Goal: Book appointment/travel/reservation

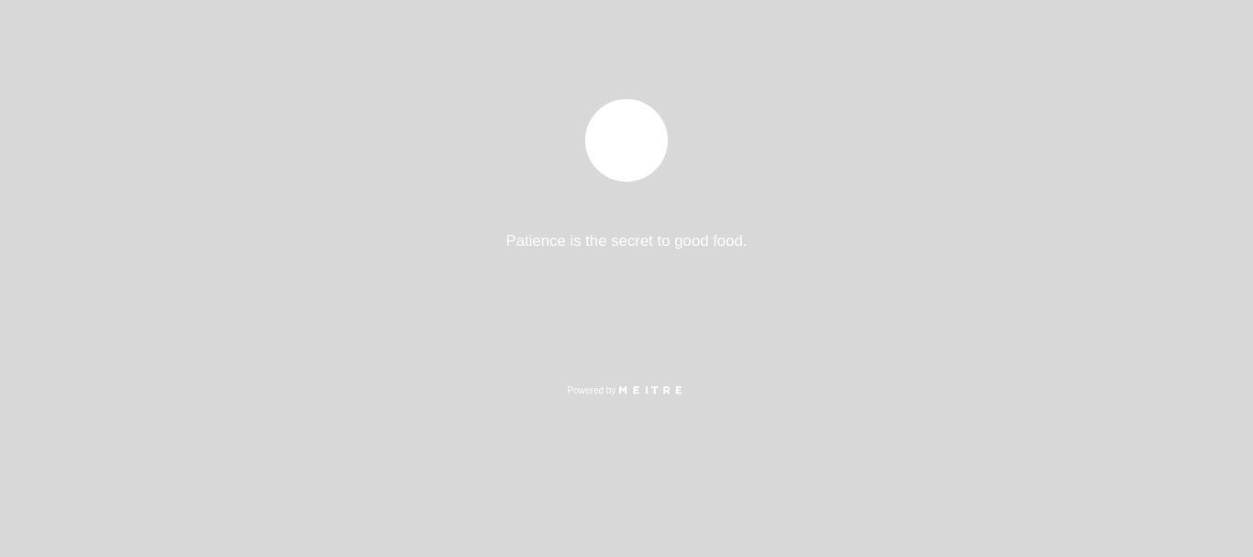
select select "es"
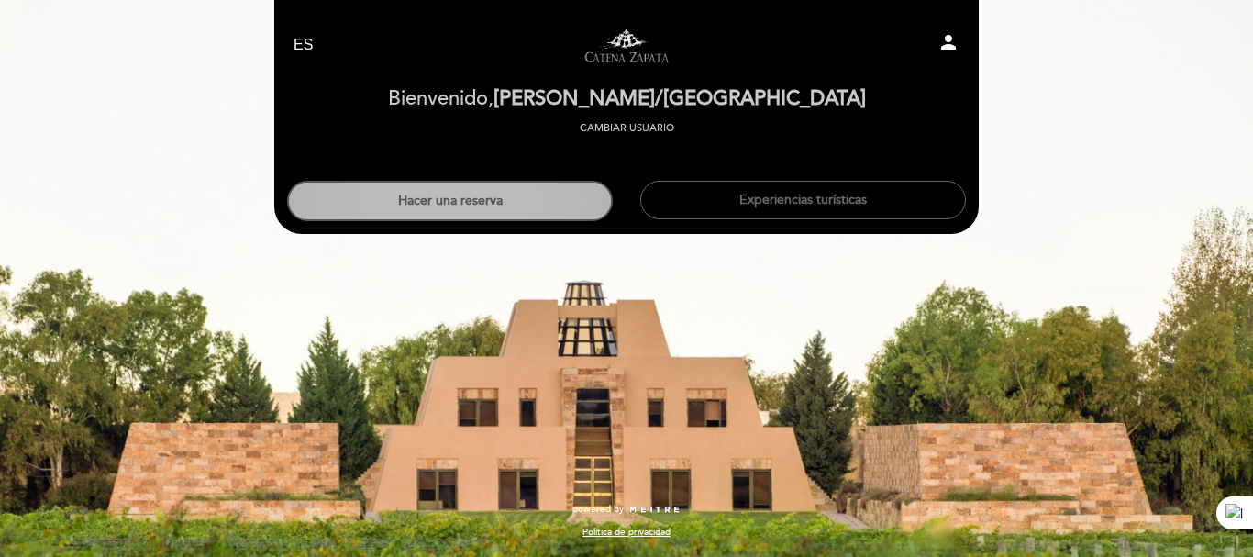
click at [499, 212] on button "Hacer una reserva" at bounding box center [450, 201] width 326 height 40
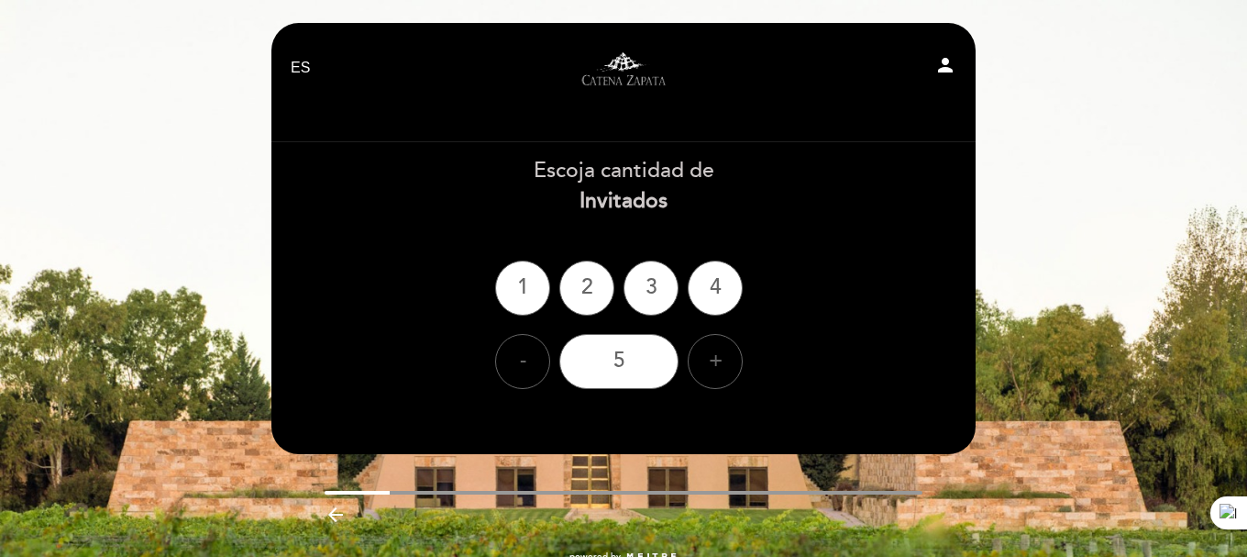
click at [951, 73] on icon "person" at bounding box center [945, 65] width 22 height 22
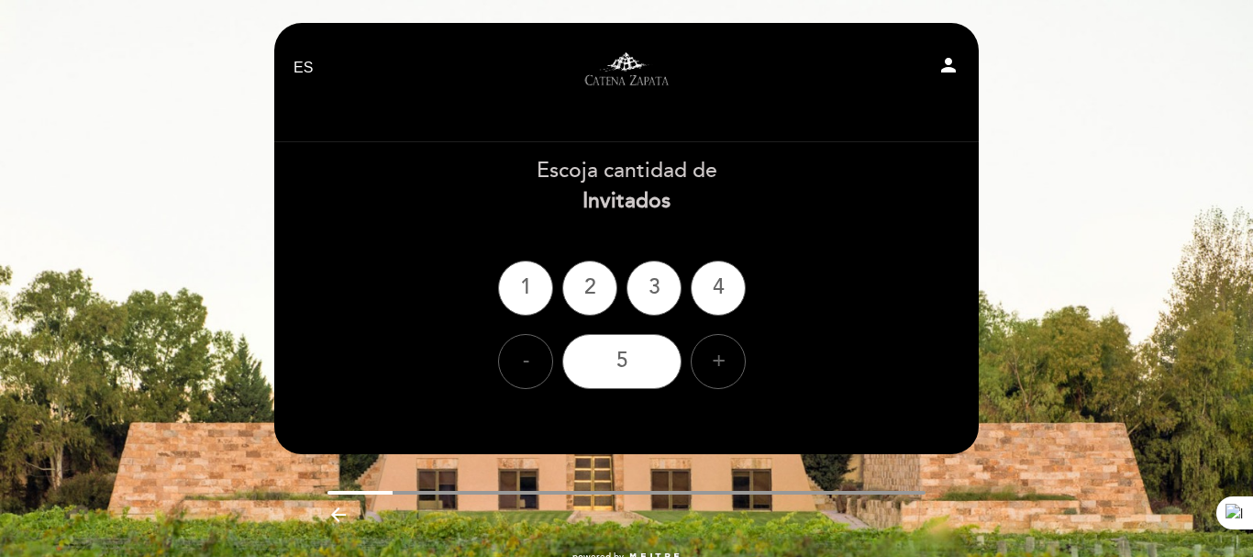
select select "es"
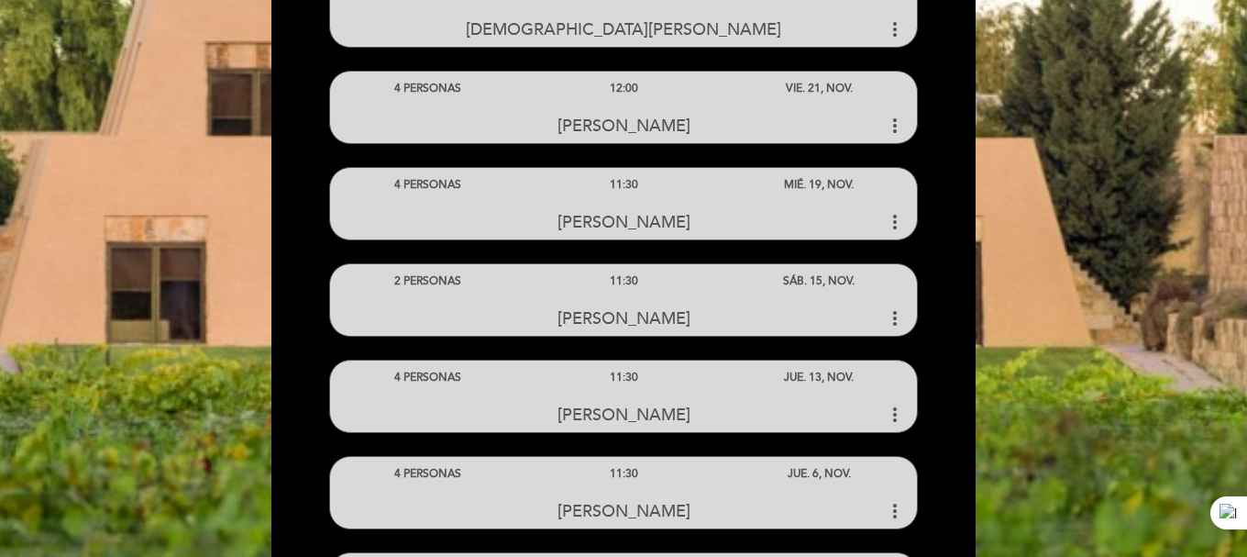
scroll to position [1100, 0]
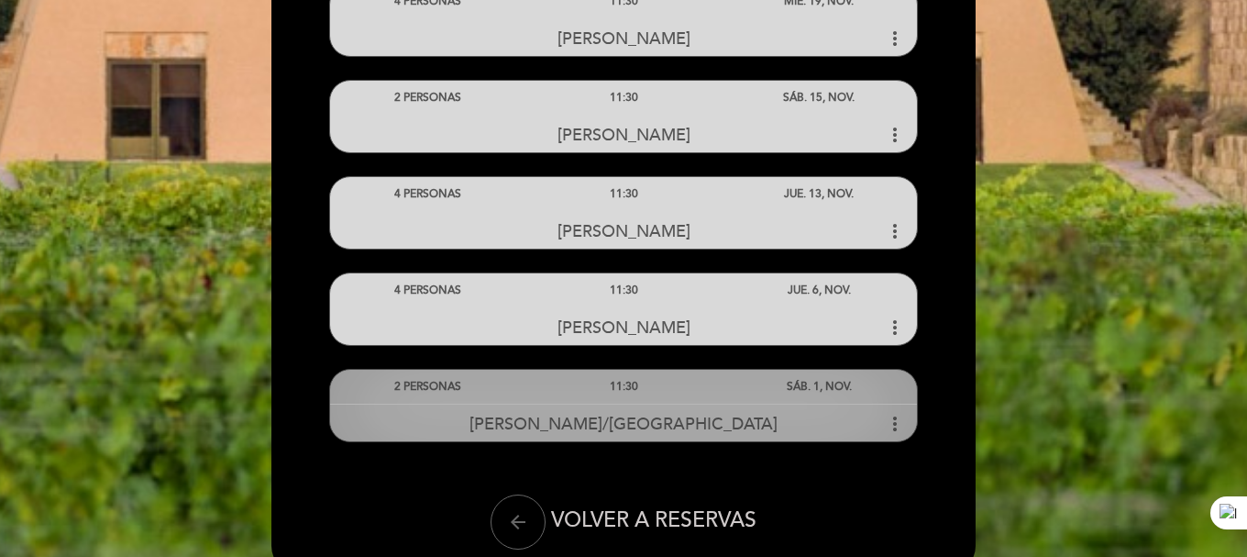
click at [583, 414] on span "[PERSON_NAME]/[GEOGRAPHIC_DATA]" at bounding box center [624, 424] width 308 height 20
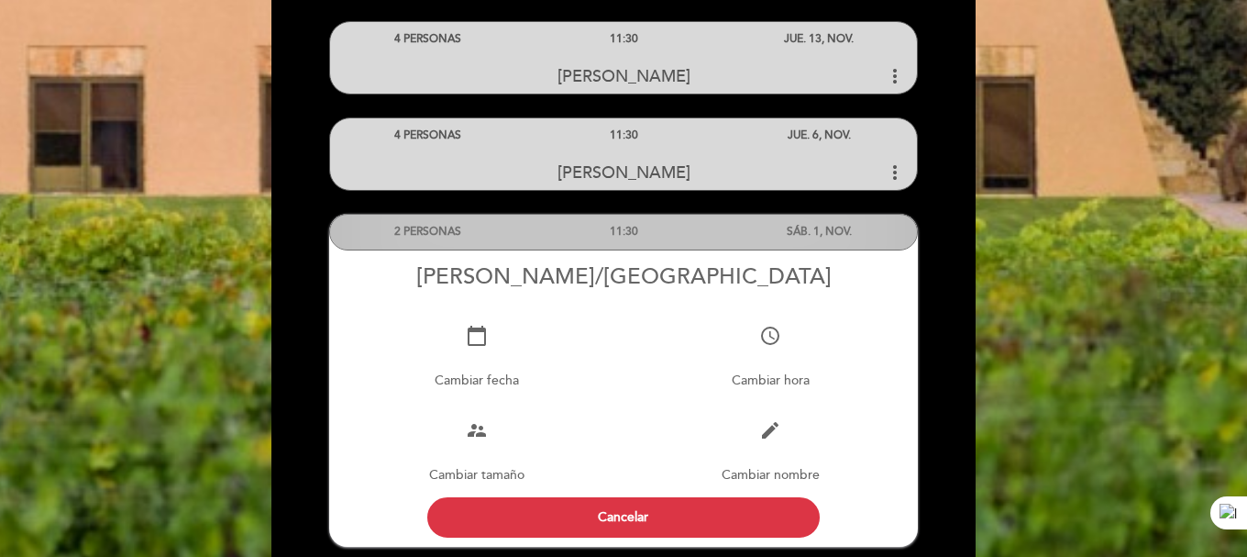
scroll to position [1284, 0]
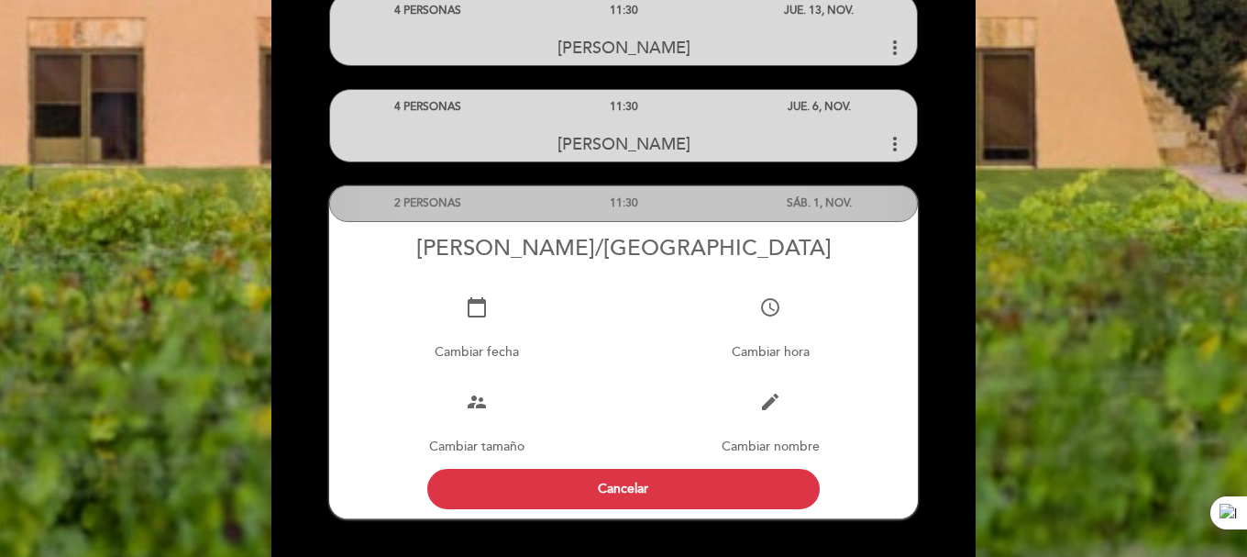
click at [569, 208] on div "11:30" at bounding box center [622, 203] width 195 height 34
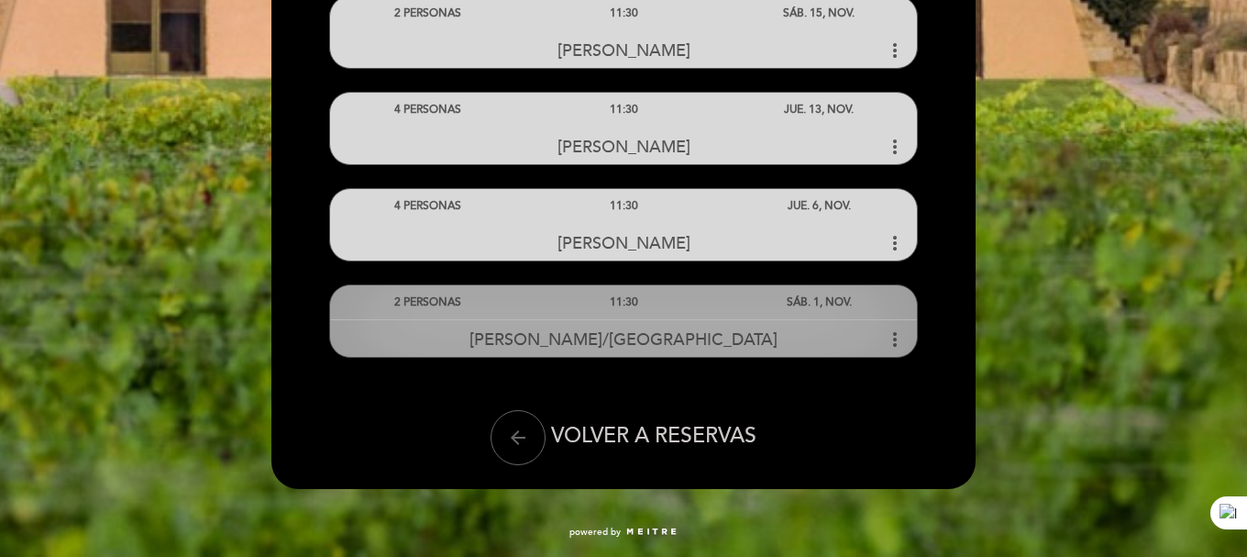
click at [590, 308] on div "11:30" at bounding box center [622, 302] width 195 height 34
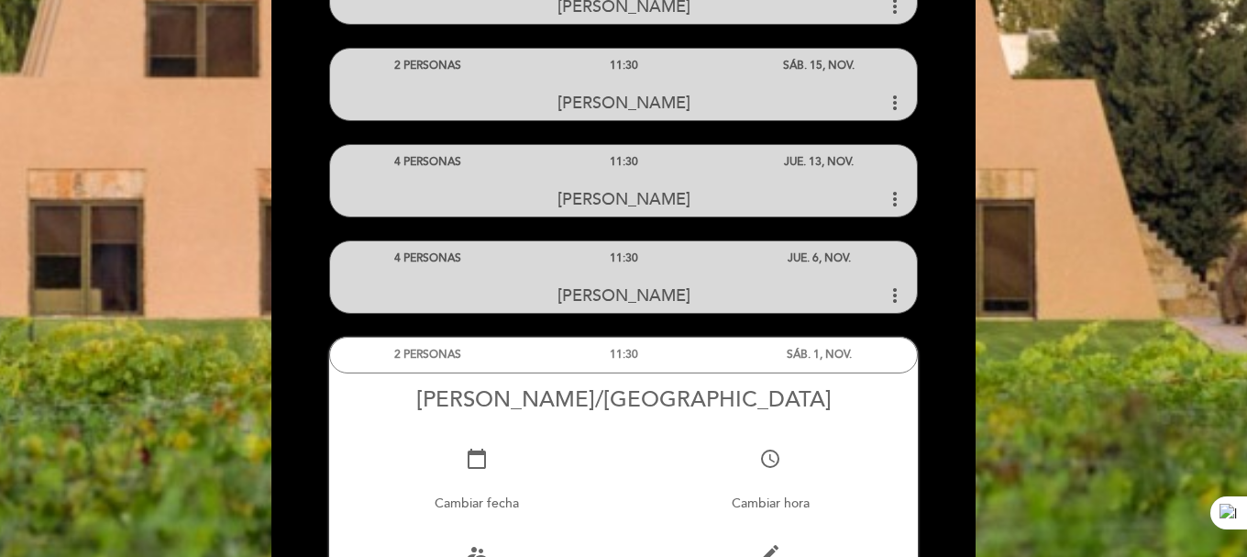
scroll to position [1100, 0]
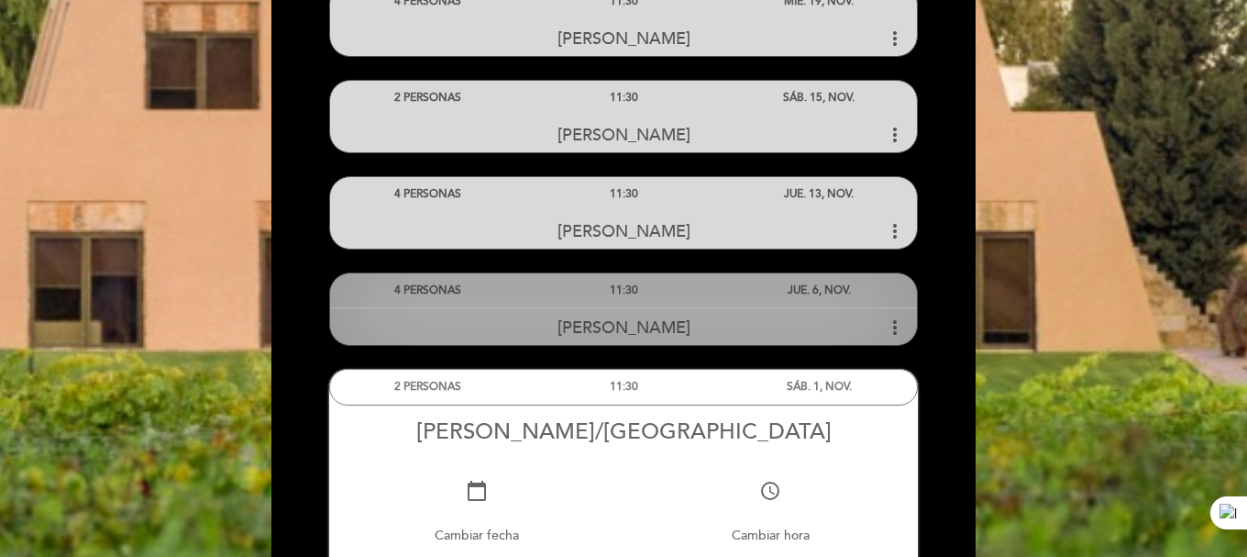
click at [641, 295] on div "11:30" at bounding box center [622, 290] width 195 height 34
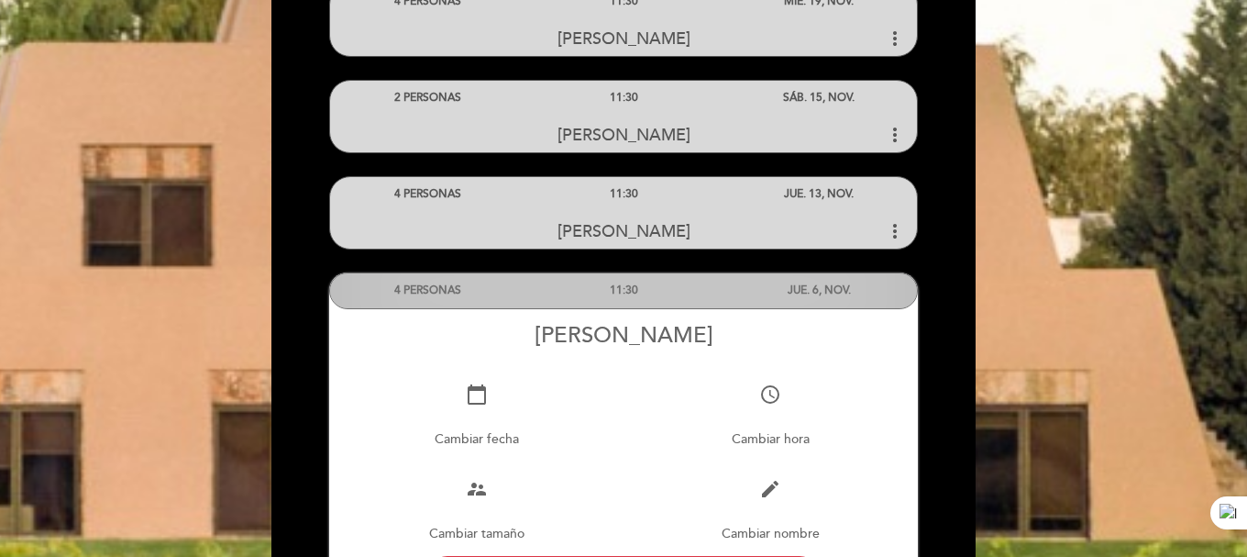
scroll to position [1192, 0]
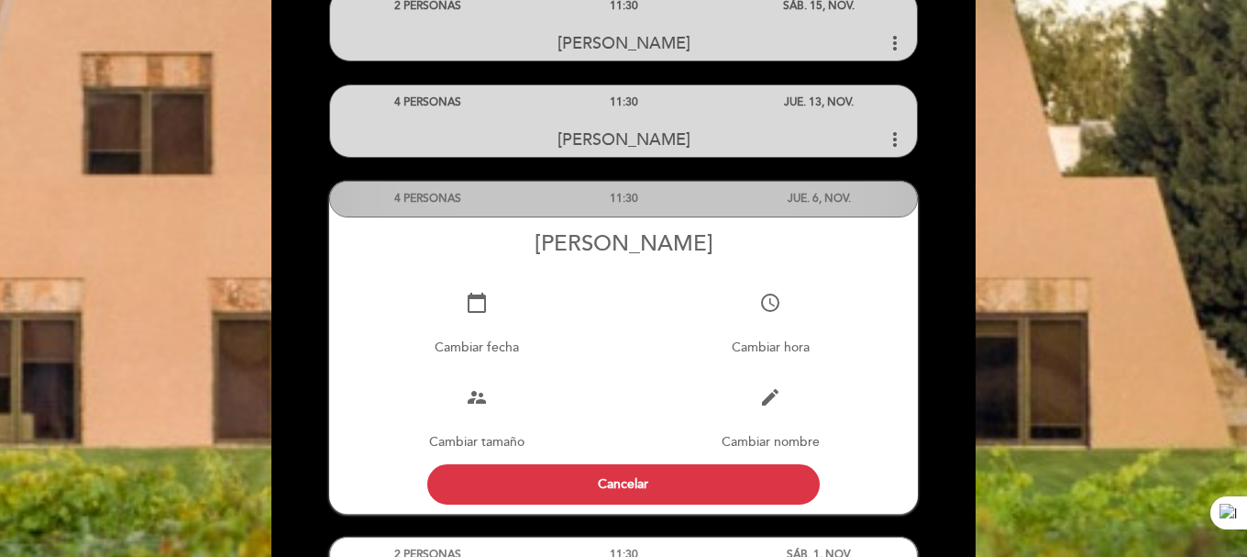
click at [635, 207] on div "11:30" at bounding box center [622, 199] width 195 height 34
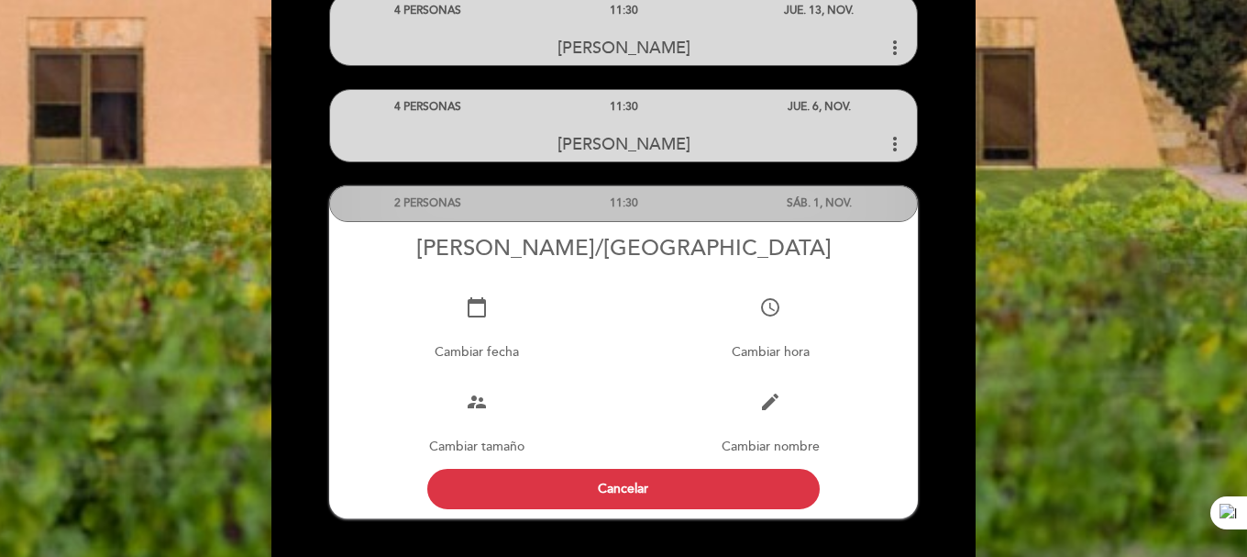
click at [650, 205] on div "11:30" at bounding box center [622, 203] width 195 height 34
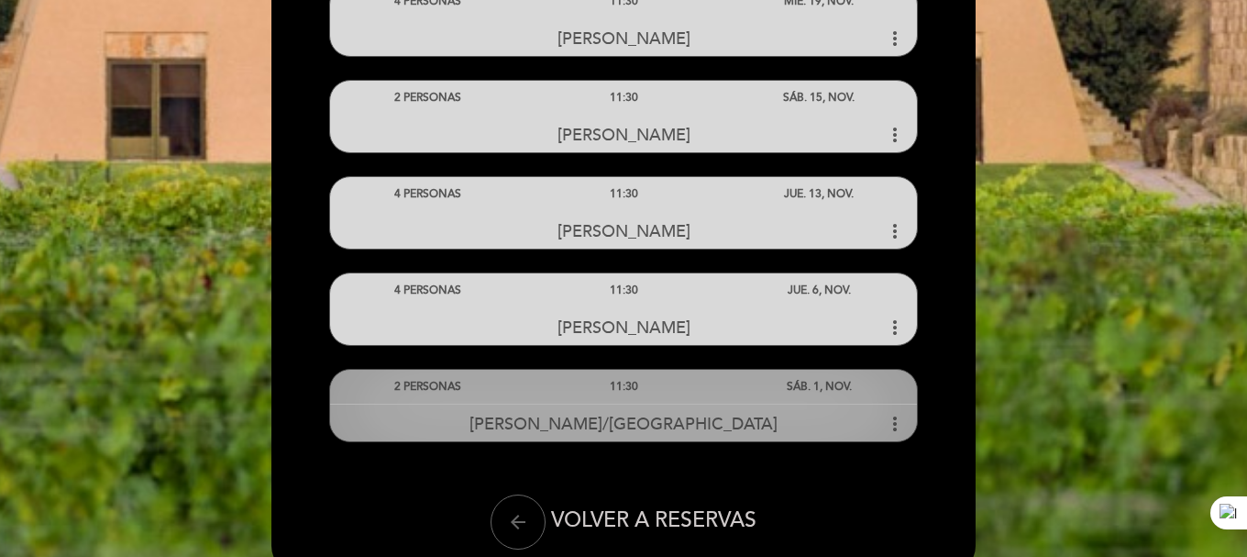
scroll to position [1185, 0]
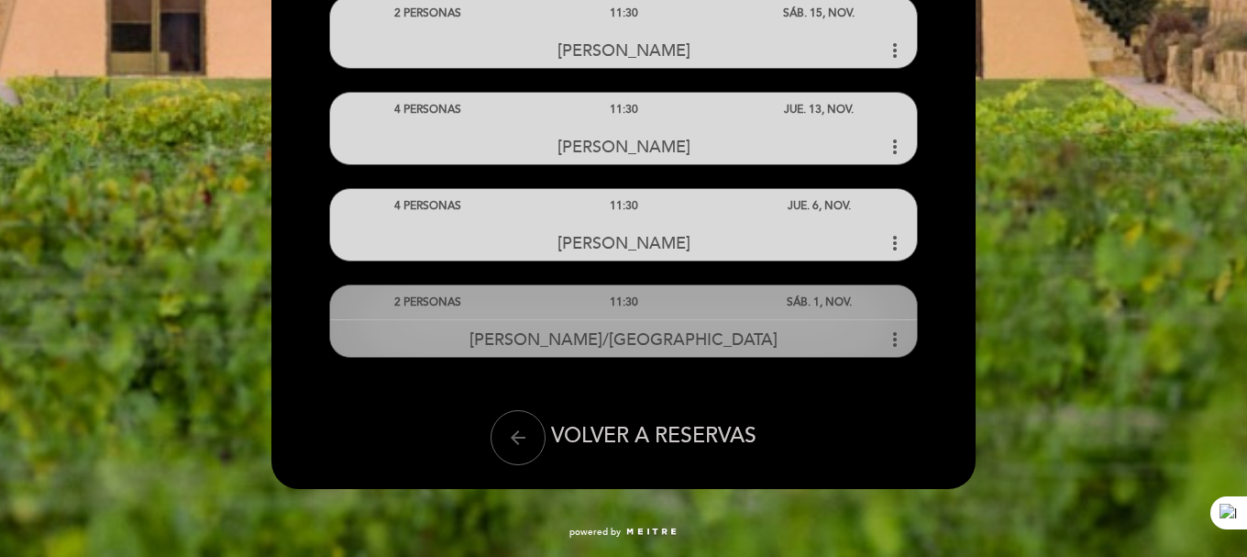
click at [613, 299] on div "11:30" at bounding box center [622, 302] width 195 height 34
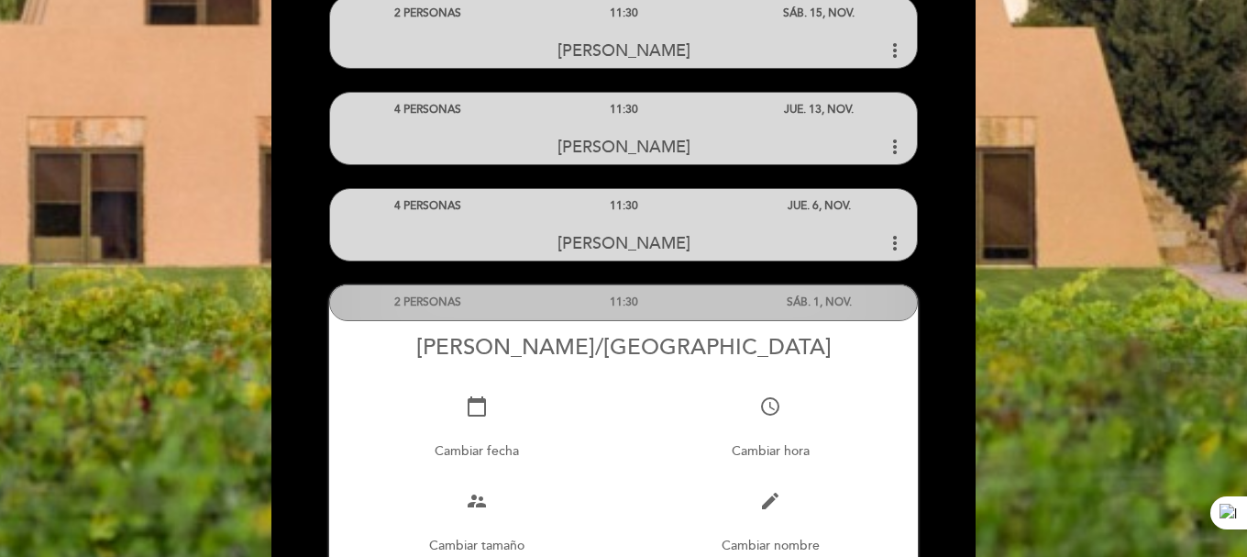
scroll to position [1276, 0]
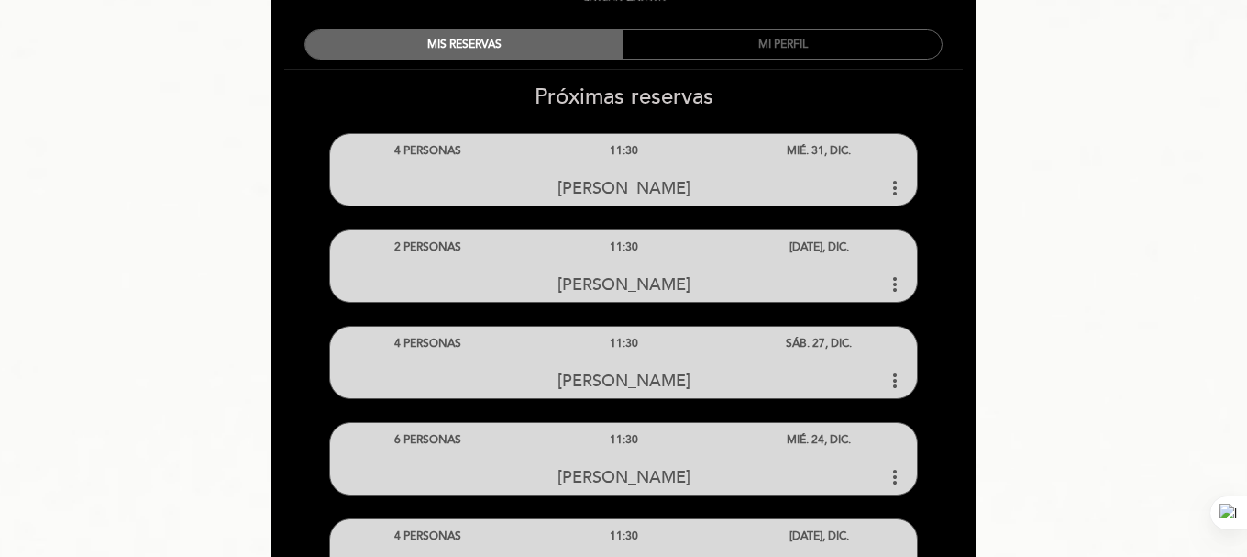
scroll to position [0, 0]
